Goal: Task Accomplishment & Management: Complete application form

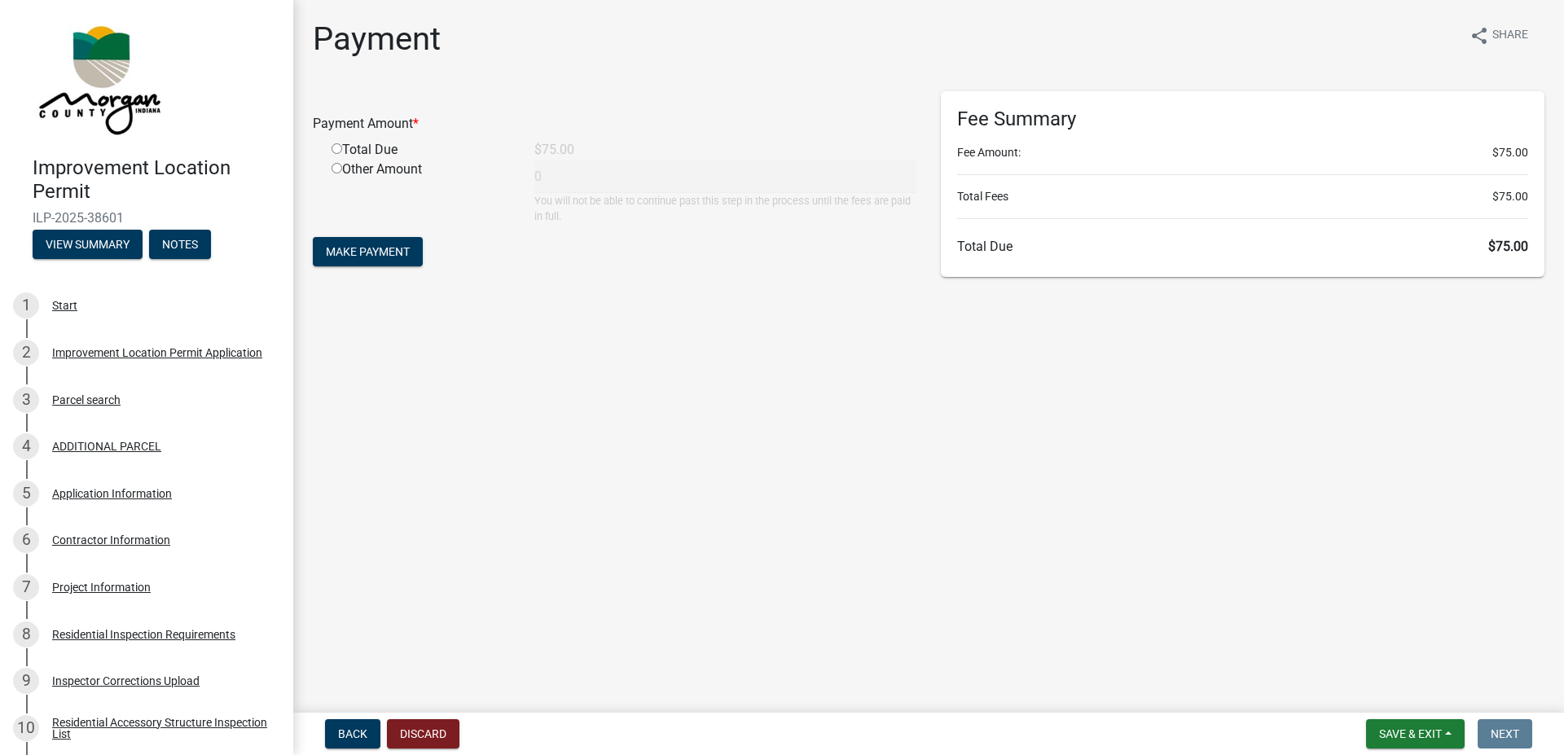
click at [338, 151] on input "radio" at bounding box center [336, 148] width 11 height 11
radio input "true"
type input "75"
click at [345, 247] on span "Make Payment" at bounding box center [368, 251] width 84 height 13
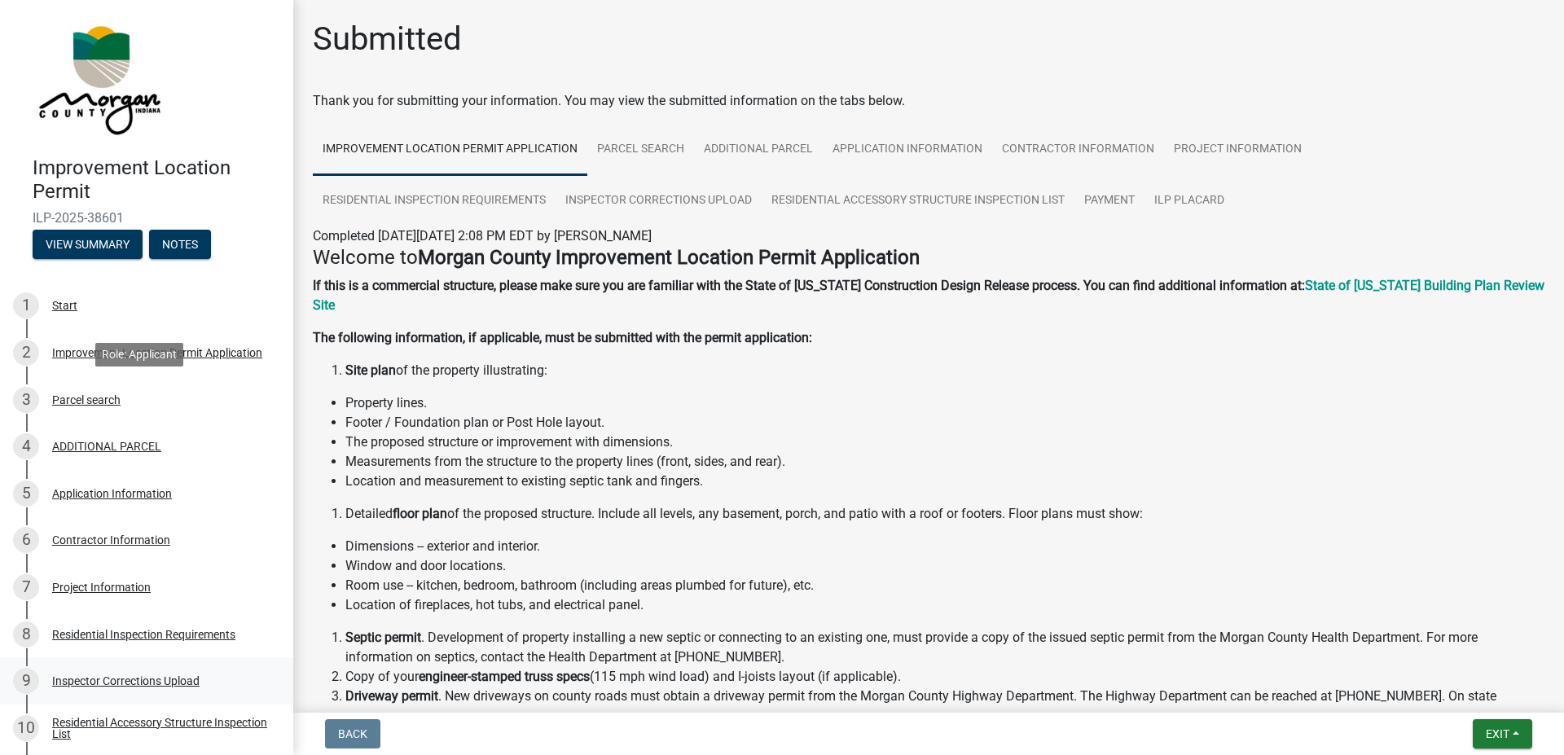
scroll to position [288, 0]
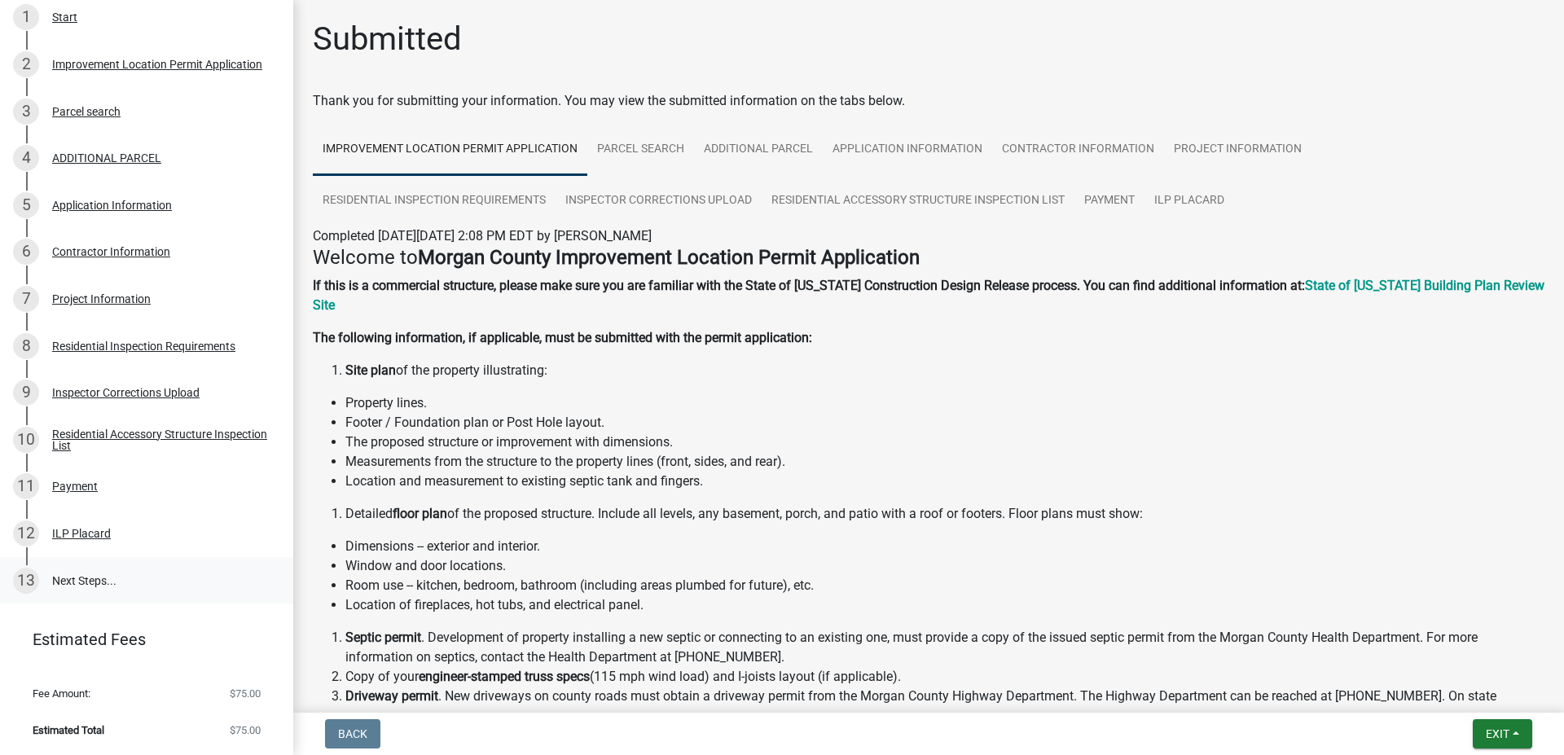
click at [84, 581] on link "13 Next Steps..." at bounding box center [146, 580] width 293 height 47
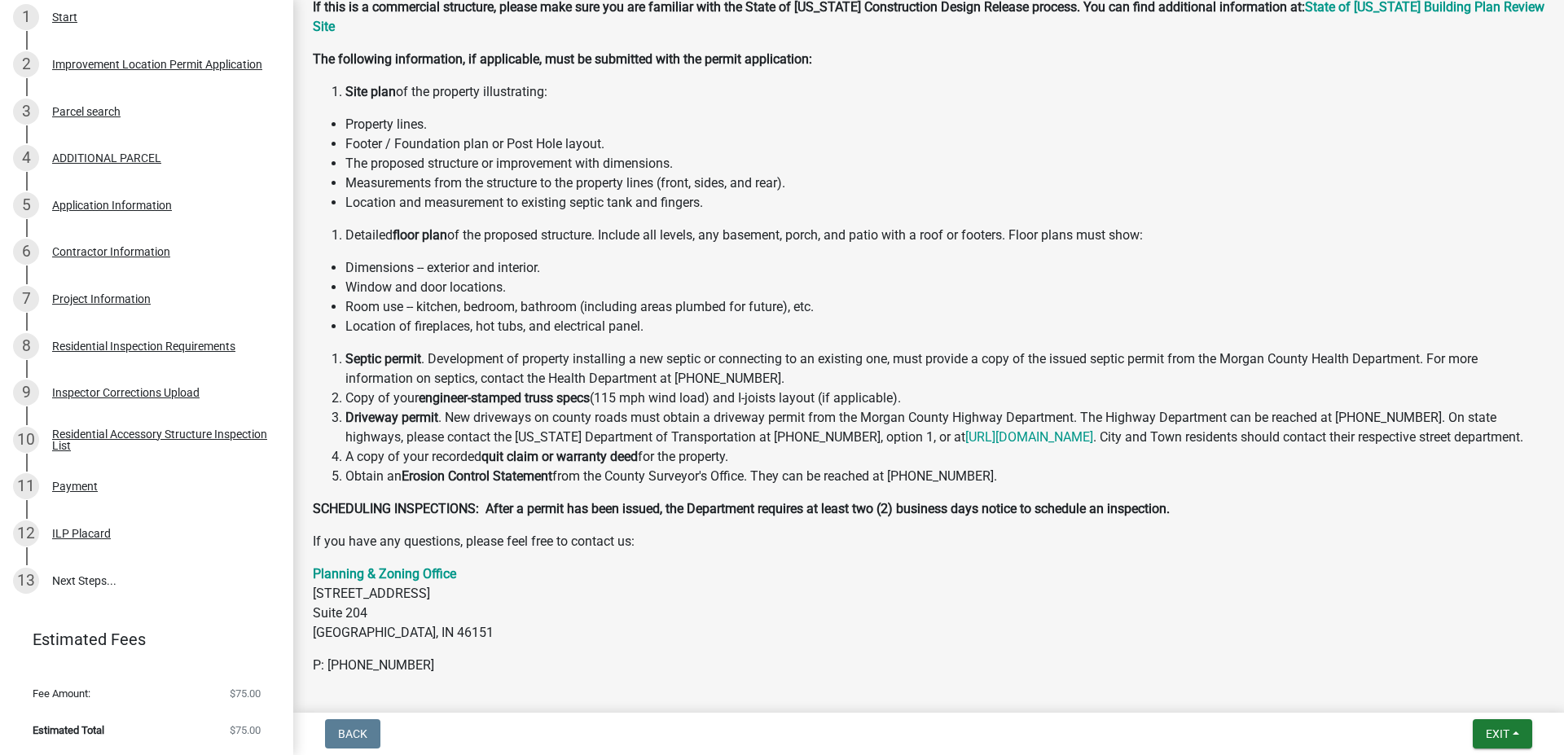
scroll to position [0, 0]
